Goal: Navigation & Orientation: Understand site structure

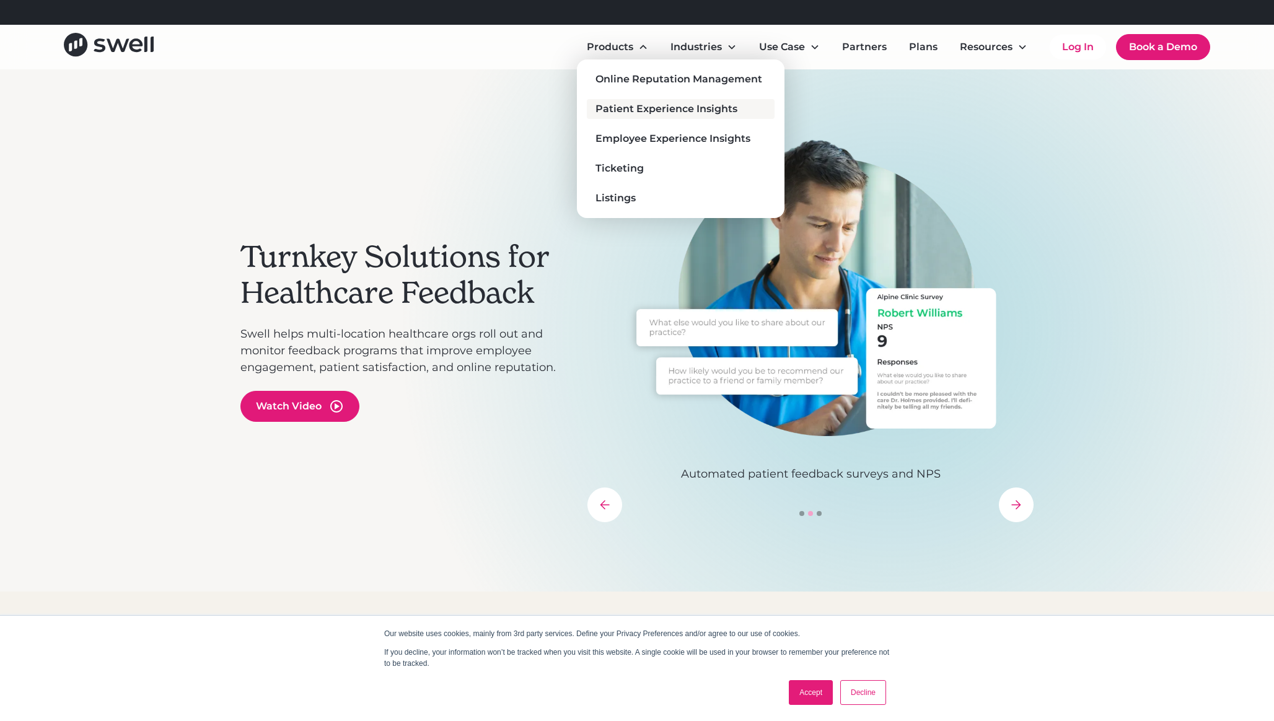
click at [644, 111] on div "Patient Experience Insights" at bounding box center [667, 109] width 142 height 15
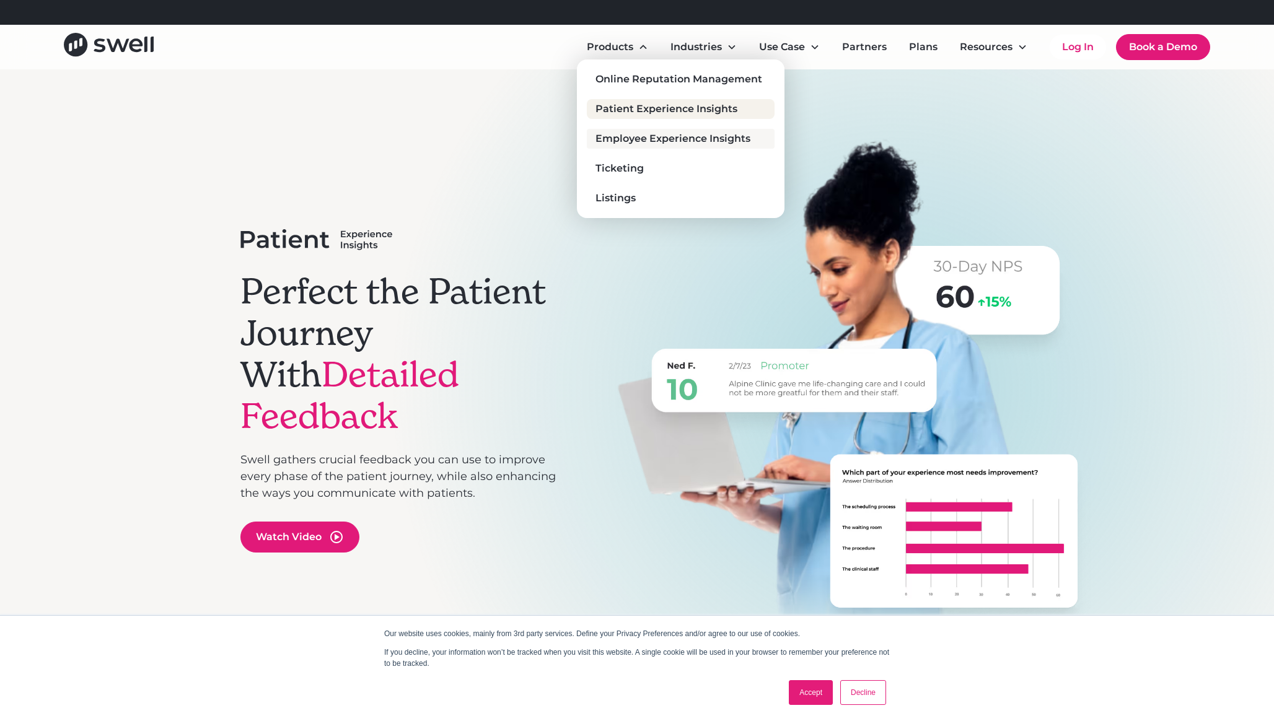
click at [642, 139] on div "Employee Experience Insights" at bounding box center [673, 138] width 155 height 15
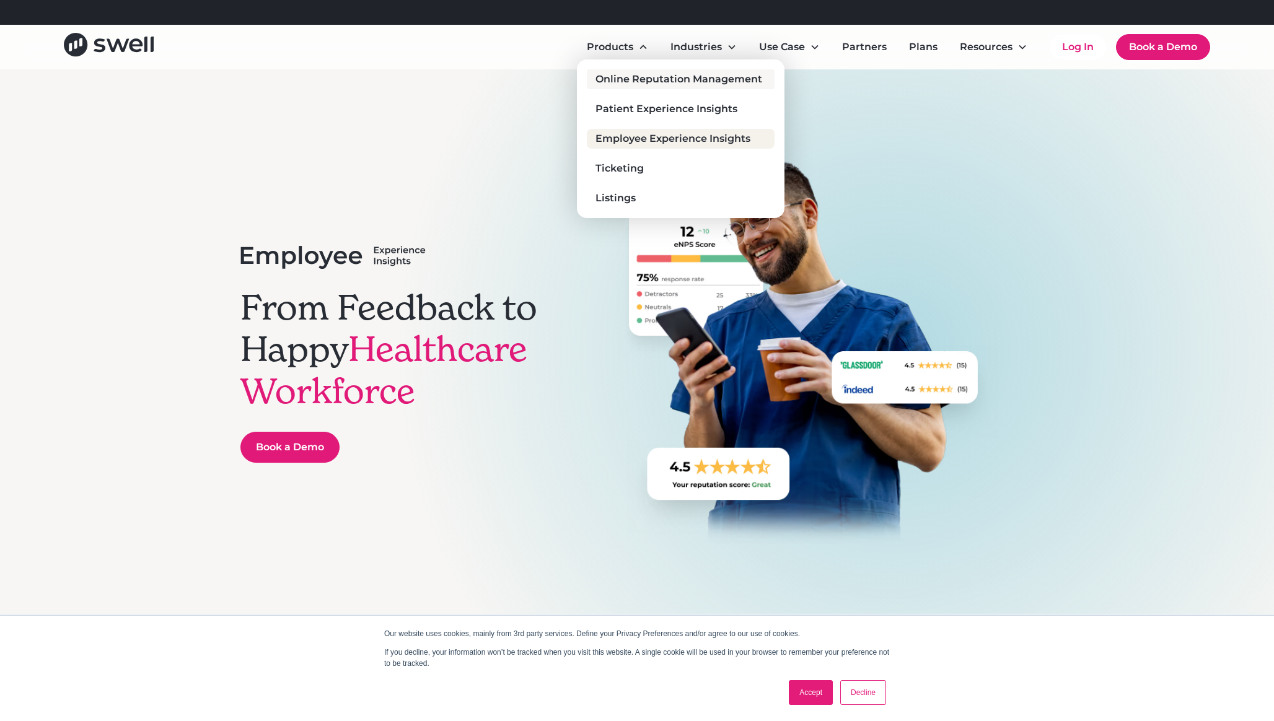
click at [634, 82] on div "Online Reputation Management" at bounding box center [679, 79] width 167 height 15
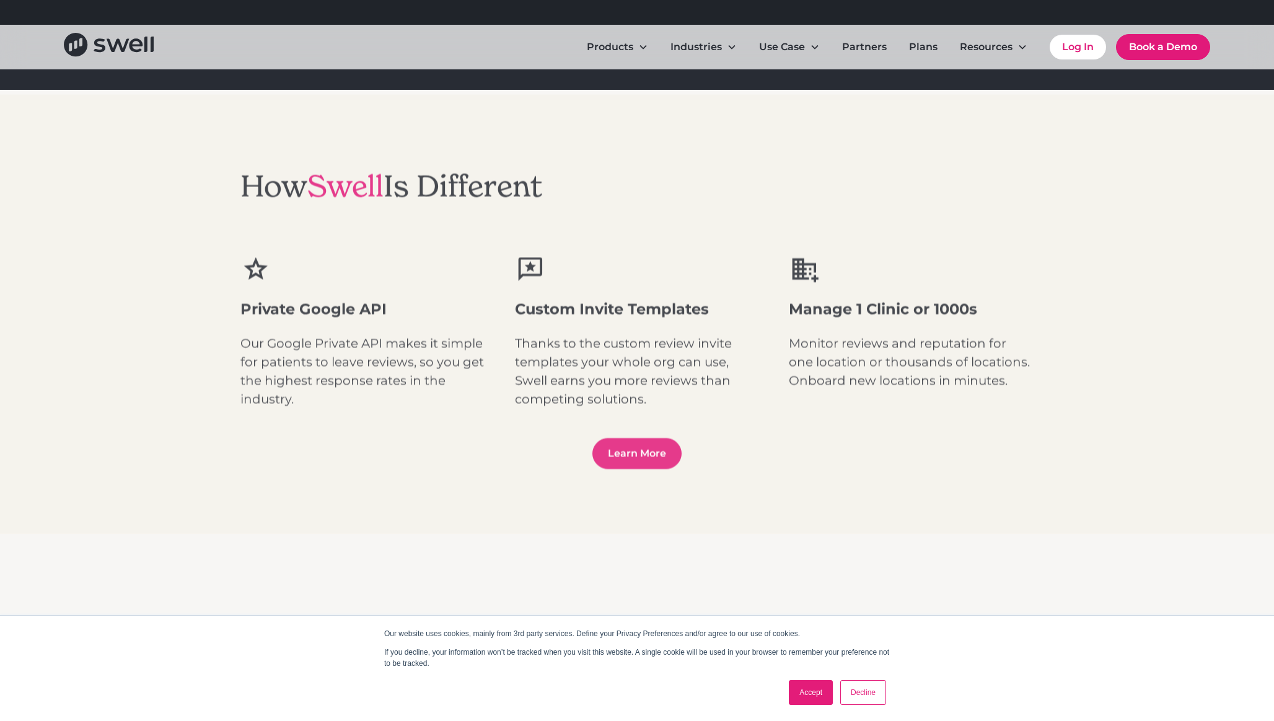
scroll to position [1543, 0]
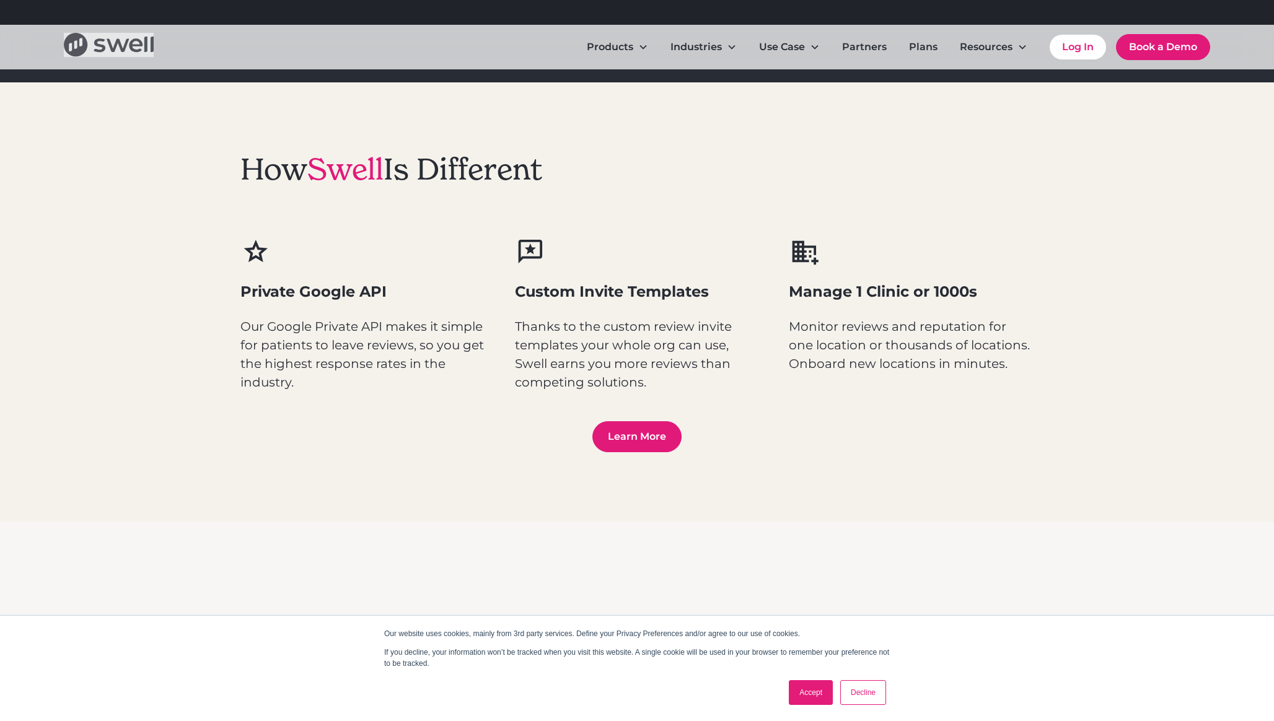
click at [122, 43] on icon "home" at bounding box center [109, 45] width 90 height 24
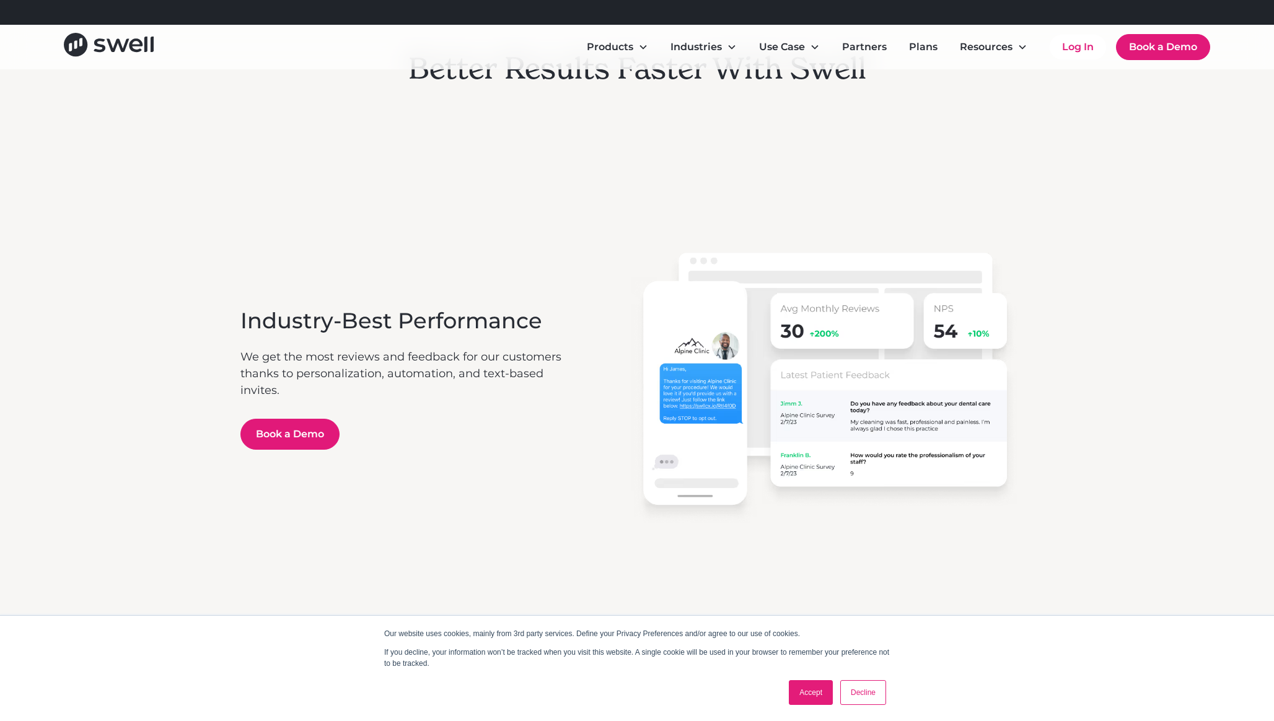
scroll to position [1564, 0]
